Goal: Task Accomplishment & Management: Manage account settings

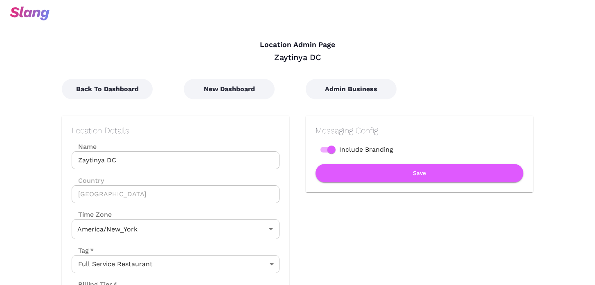
type input "Eastern Time"
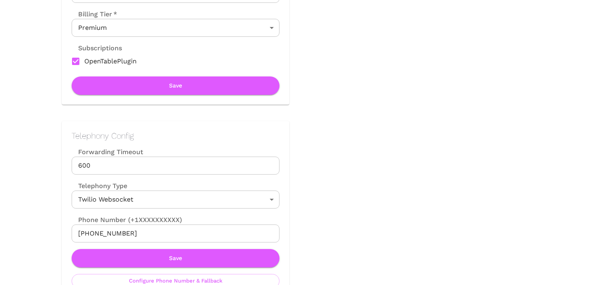
scroll to position [275, 0]
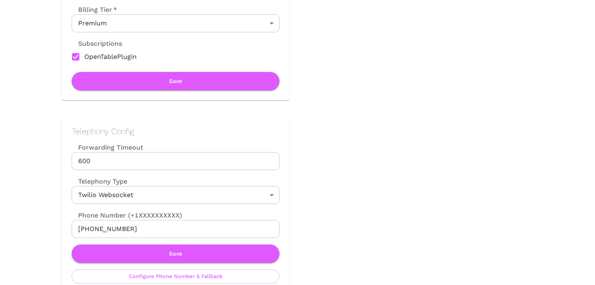
click at [88, 232] on input "[PHONE_NUMBER]" at bounding box center [176, 229] width 208 height 18
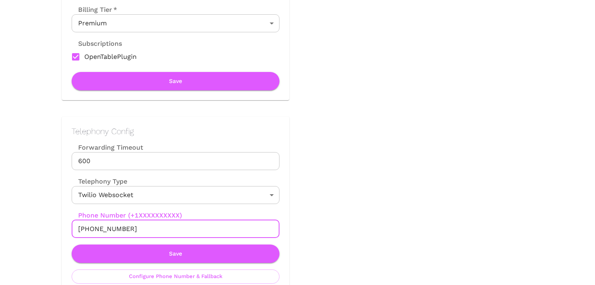
drag, startPoint x: 88, startPoint y: 232, endPoint x: 143, endPoint y: 232, distance: 55.6
click at [143, 232] on input "[PHONE_NUMBER]" at bounding box center [176, 229] width 208 height 18
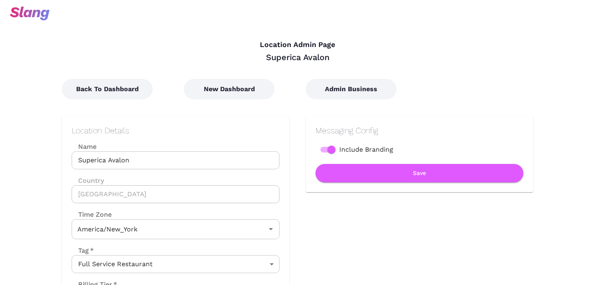
type input "Eastern Time"
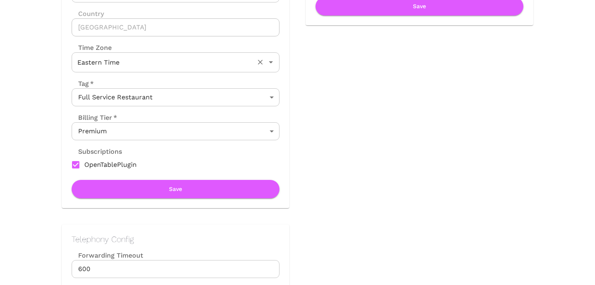
scroll to position [248, 0]
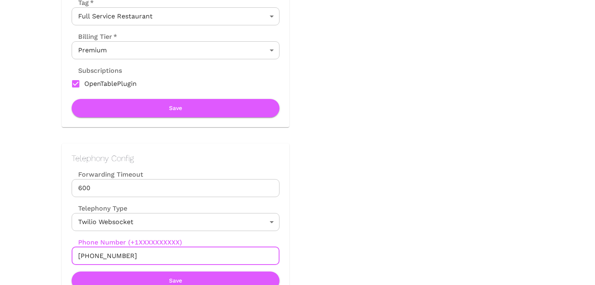
drag, startPoint x: 88, startPoint y: 254, endPoint x: 135, endPoint y: 258, distance: 47.2
click at [135, 258] on input "+16786583037" at bounding box center [176, 256] width 208 height 18
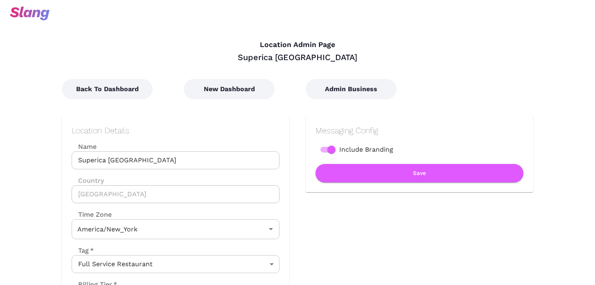
type input "Eastern Time"
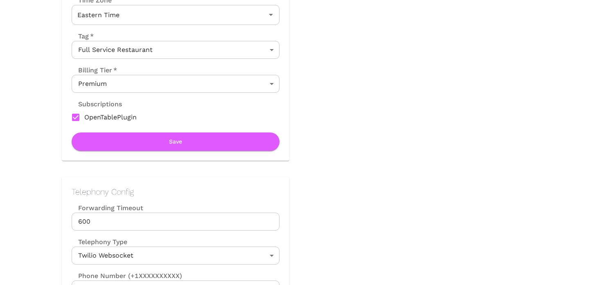
scroll to position [232, 0]
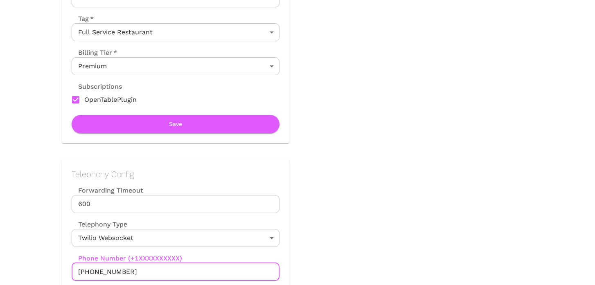
drag, startPoint x: 86, startPoint y: 271, endPoint x: 146, endPoint y: 271, distance: 59.3
click at [146, 271] on input "+19805755937" at bounding box center [176, 272] width 208 height 18
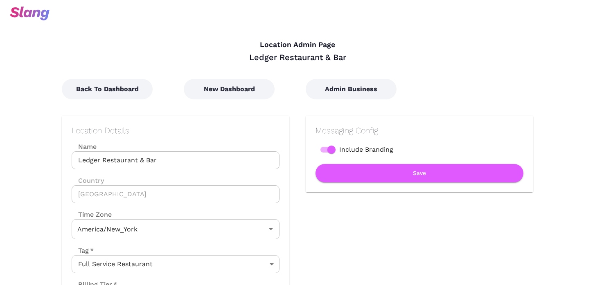
type input "Eastern Time"
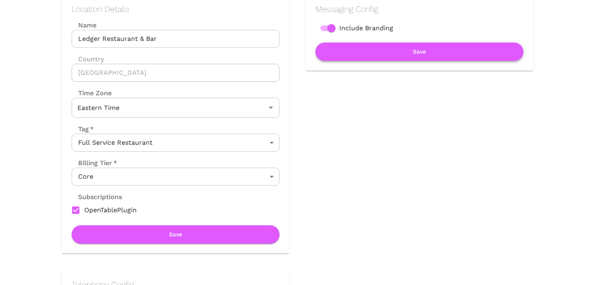
scroll to position [90, 0]
